Goal: Navigation & Orientation: Find specific page/section

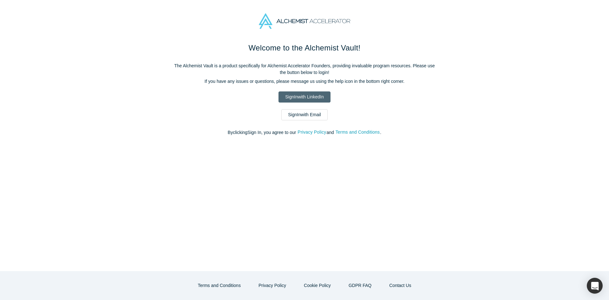
click at [310, 96] on link "Sign In with LinkedIn" at bounding box center [304, 96] width 52 height 11
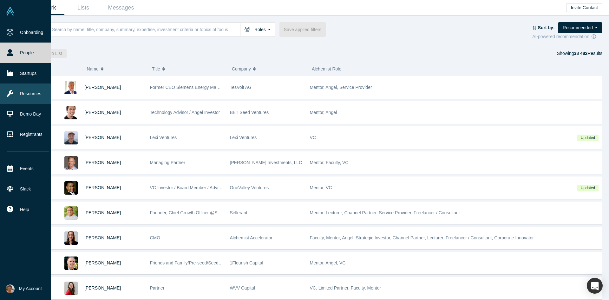
click at [23, 90] on link "Resources" at bounding box center [28, 93] width 56 height 20
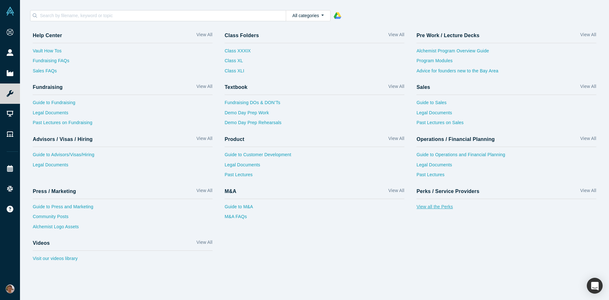
click at [444, 206] on link "View all the Perks" at bounding box center [506, 208] width 180 height 10
